Goal: Navigation & Orientation: Find specific page/section

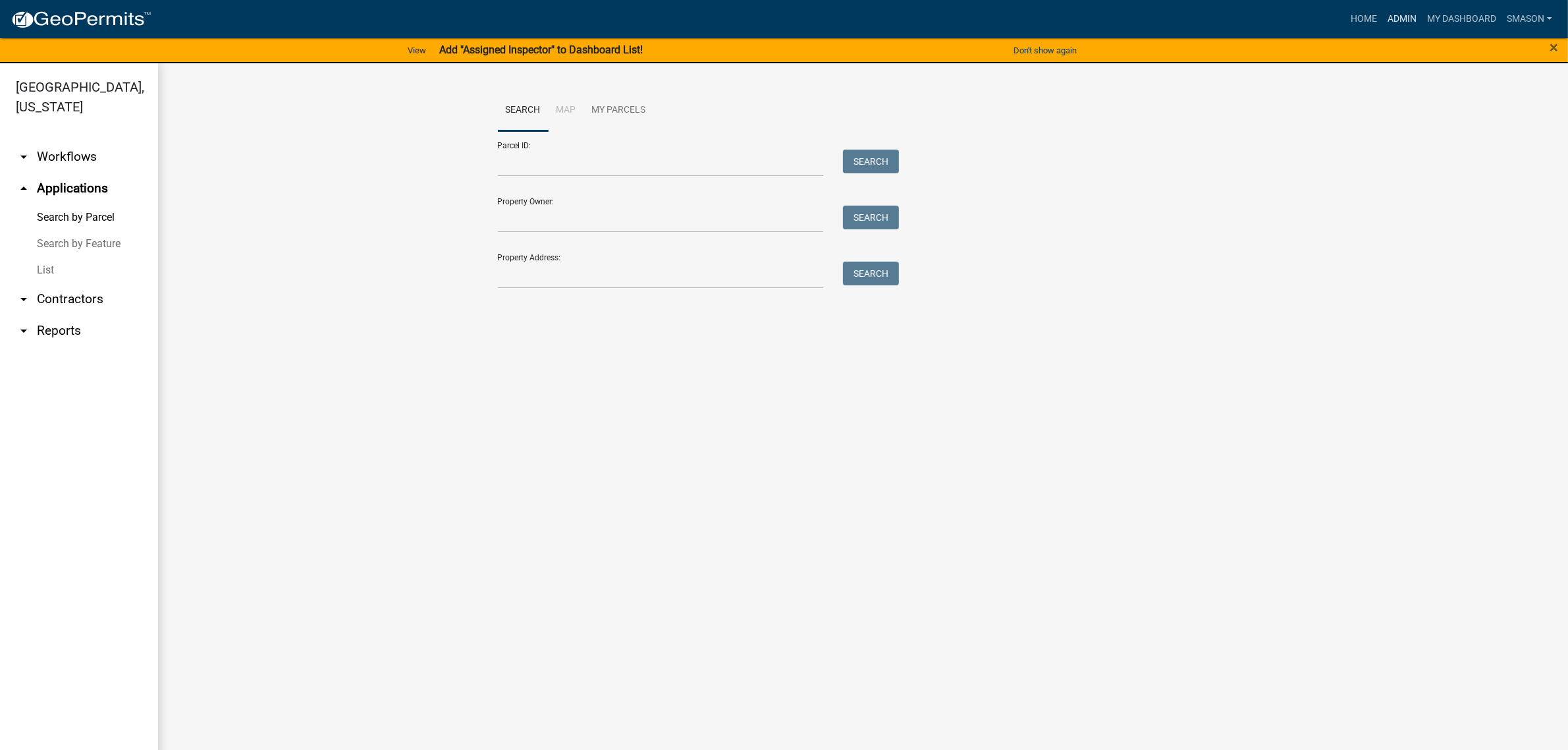
click at [1382, 20] on link "Admin" at bounding box center [1402, 19] width 39 height 25
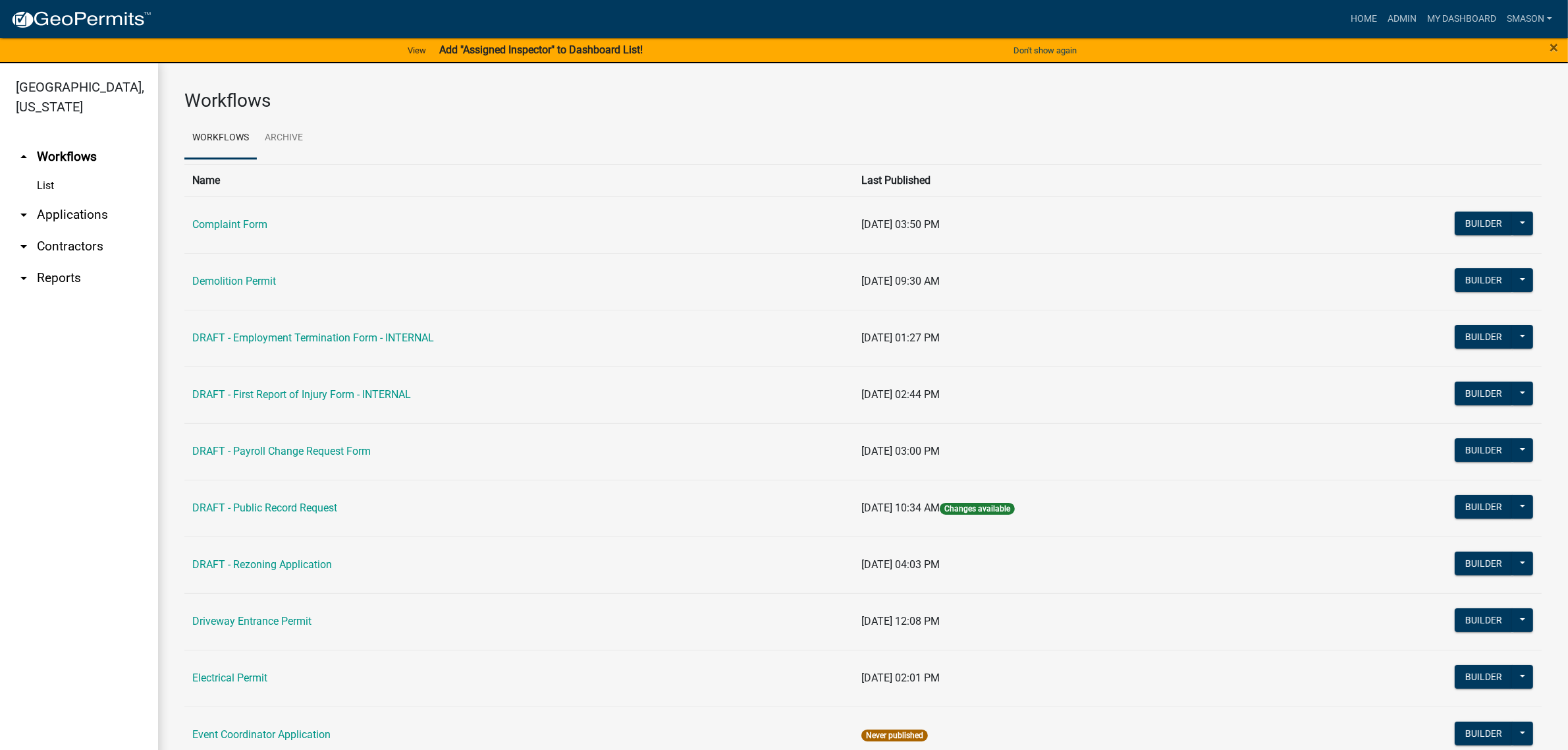
click at [91, 231] on link "arrow_drop_down Applications" at bounding box center [79, 214] width 158 height 32
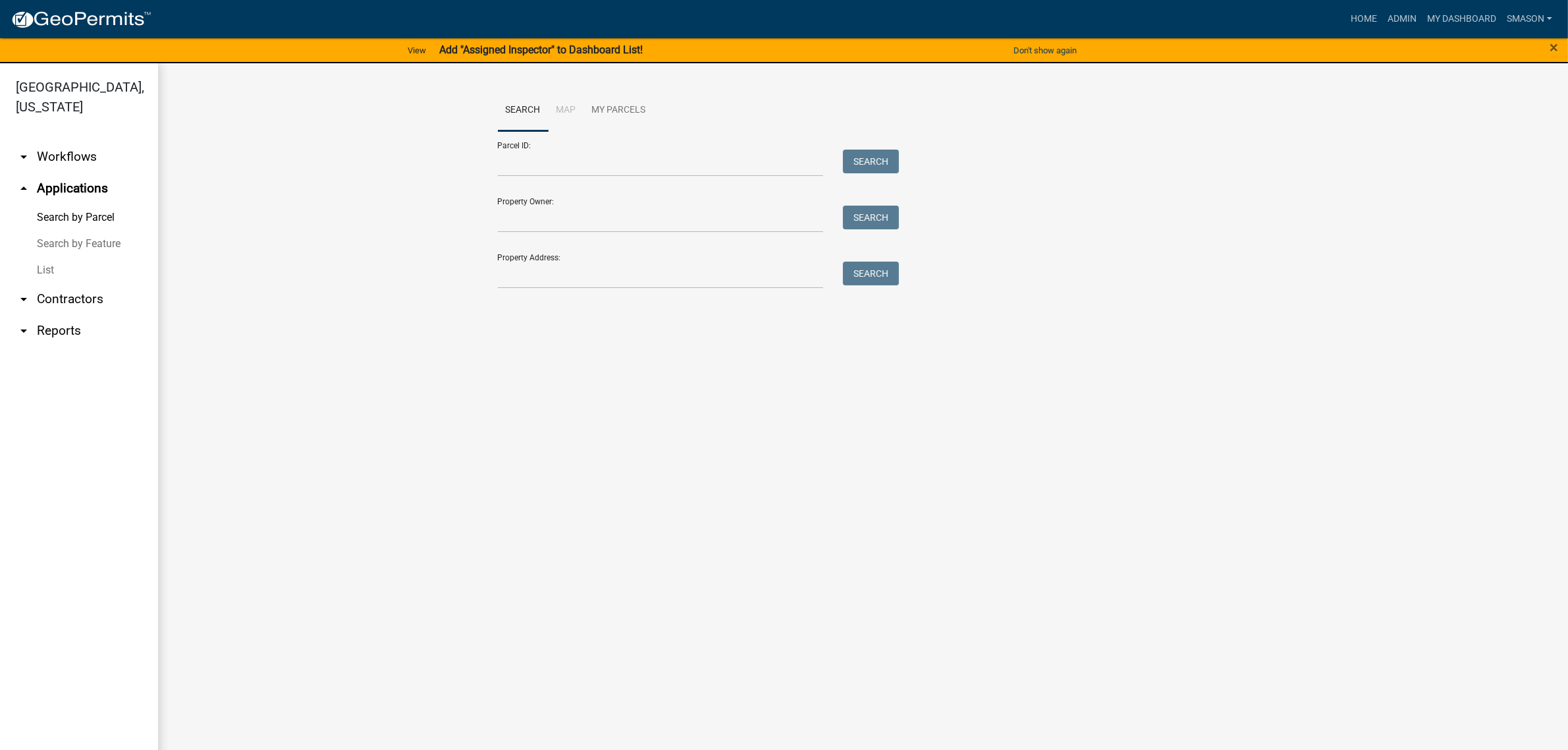
click at [50, 284] on link "List" at bounding box center [79, 270] width 158 height 27
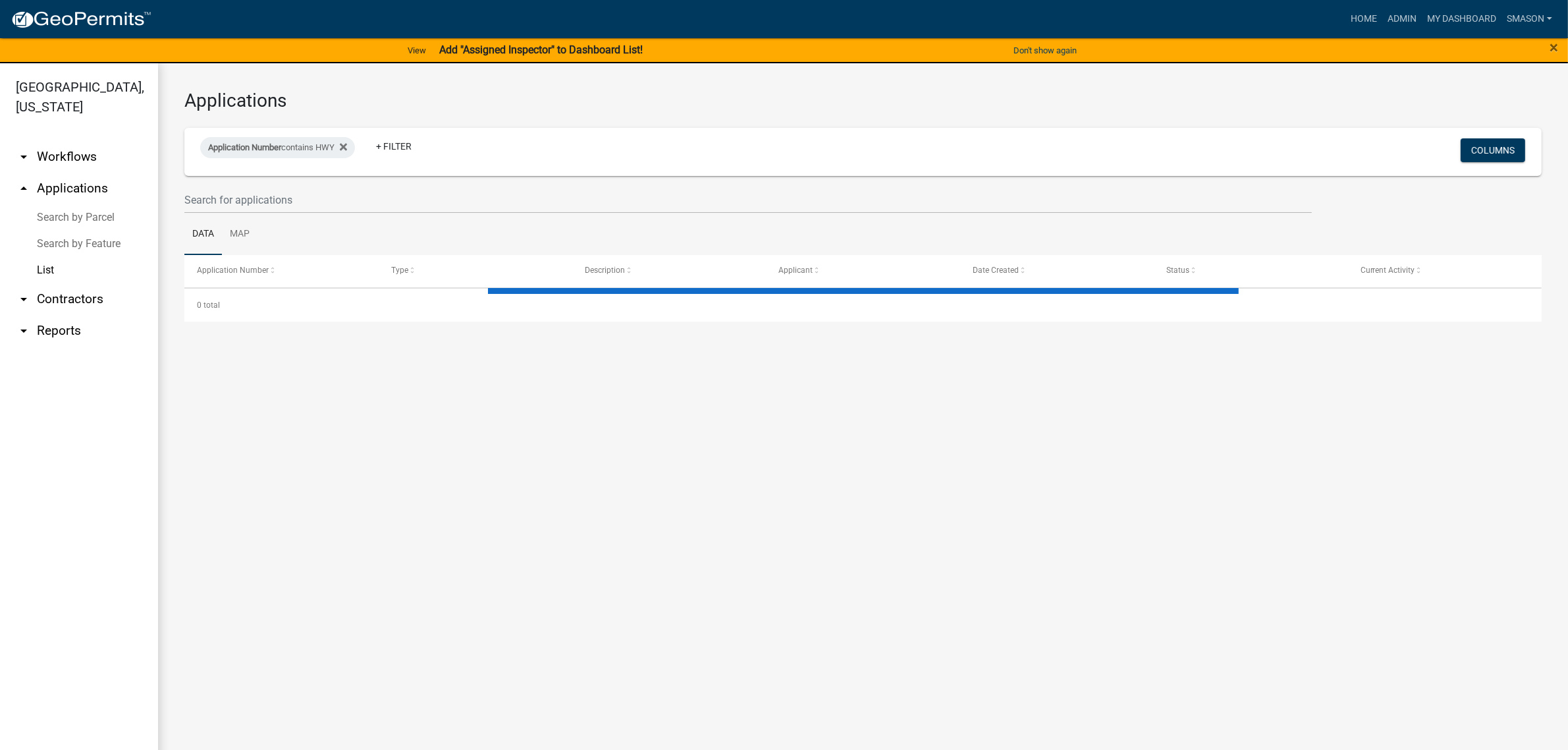
select select "3: 100"
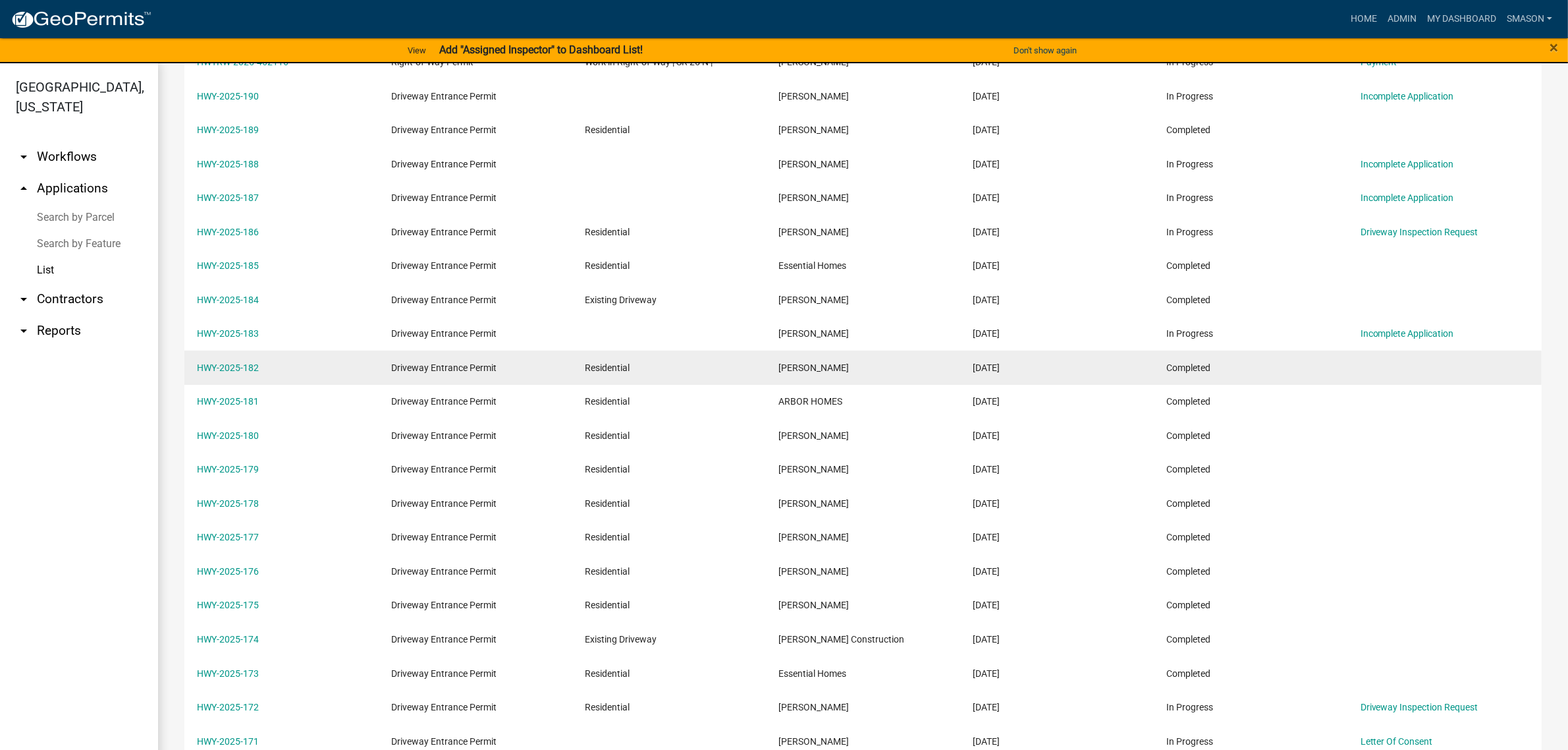
scroll to position [247, 0]
